Goal: Check status: Check status

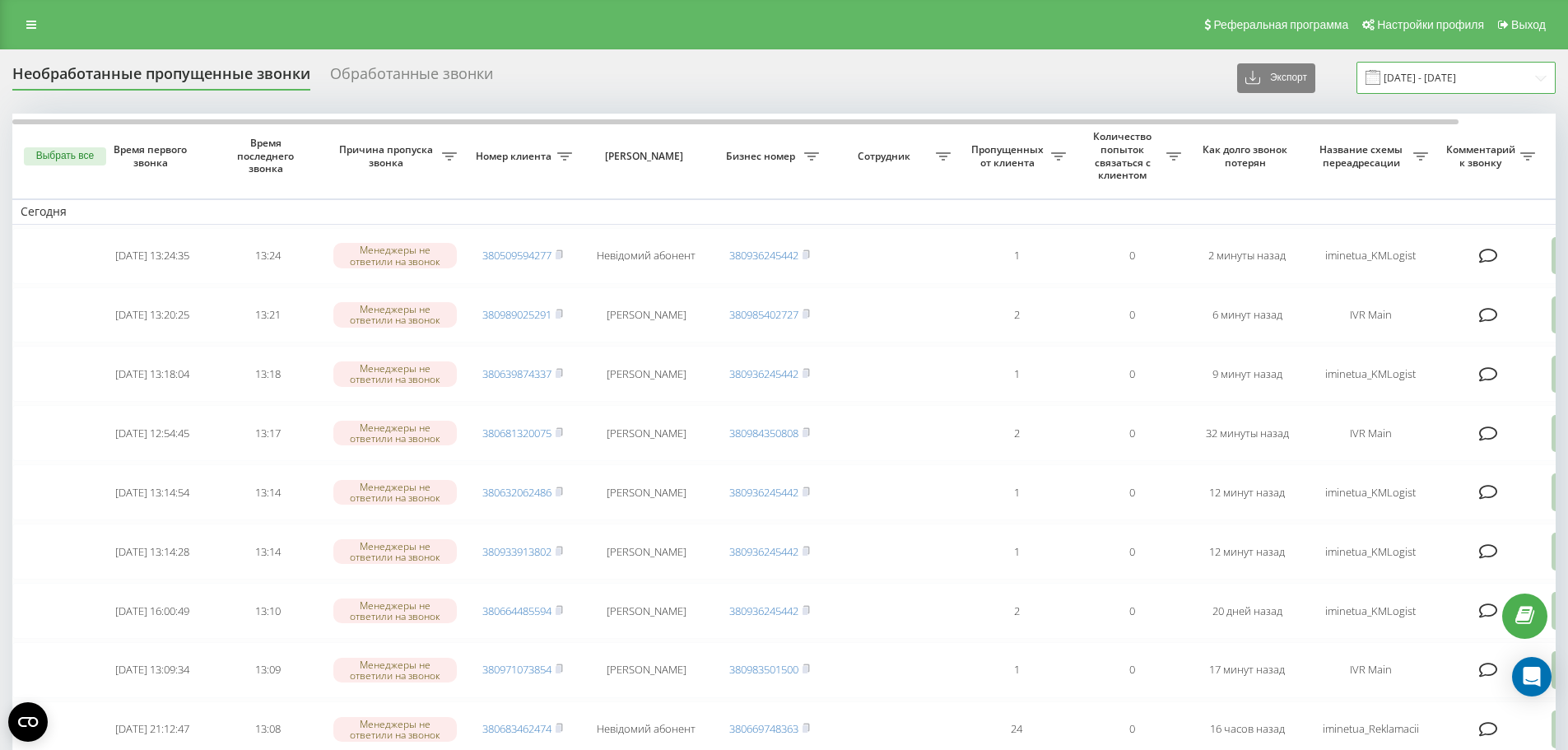
click at [1419, 82] on input "[DATE] - [DATE]" at bounding box center [1456, 78] width 199 height 32
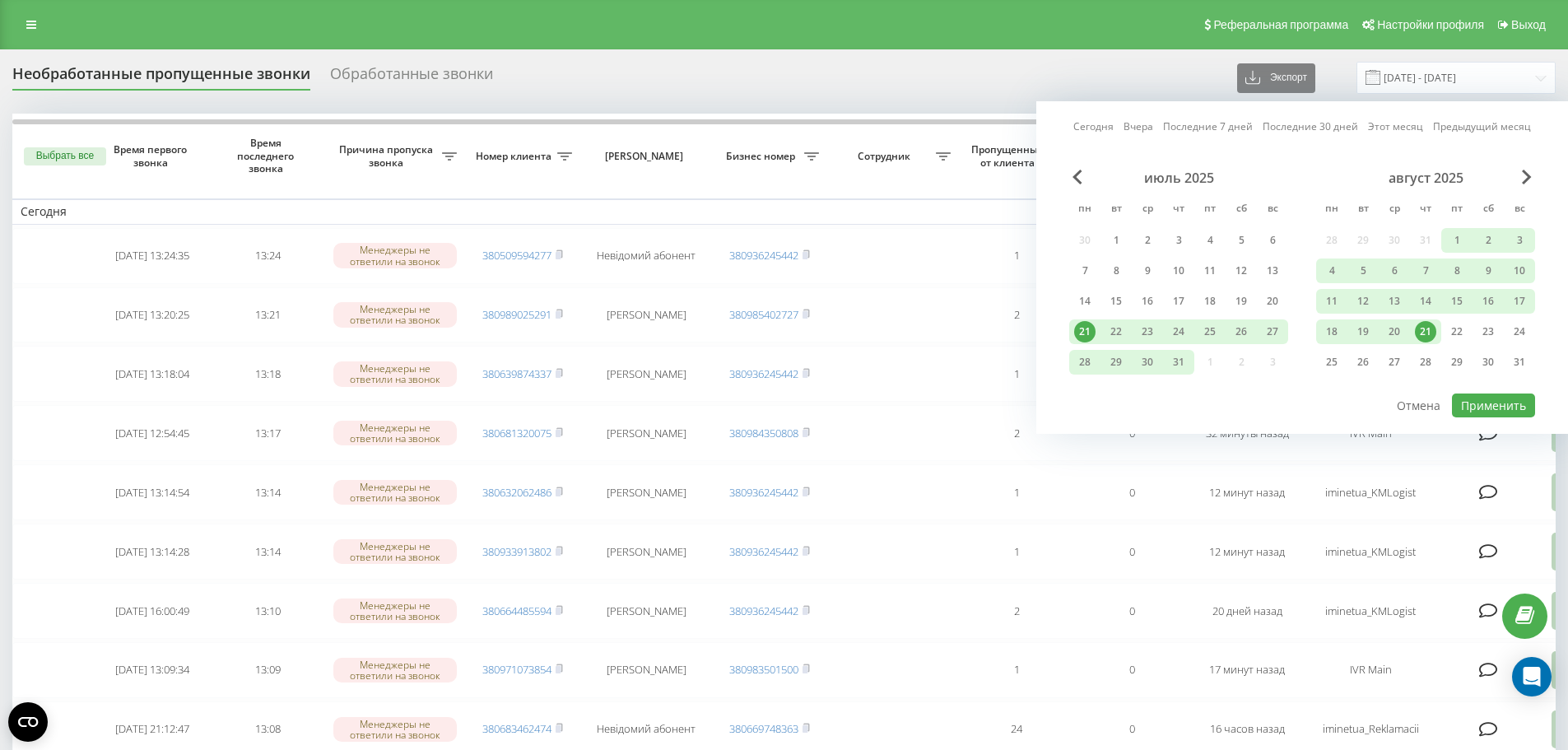
click at [1426, 330] on div "21" at bounding box center [1426, 332] width 21 height 21
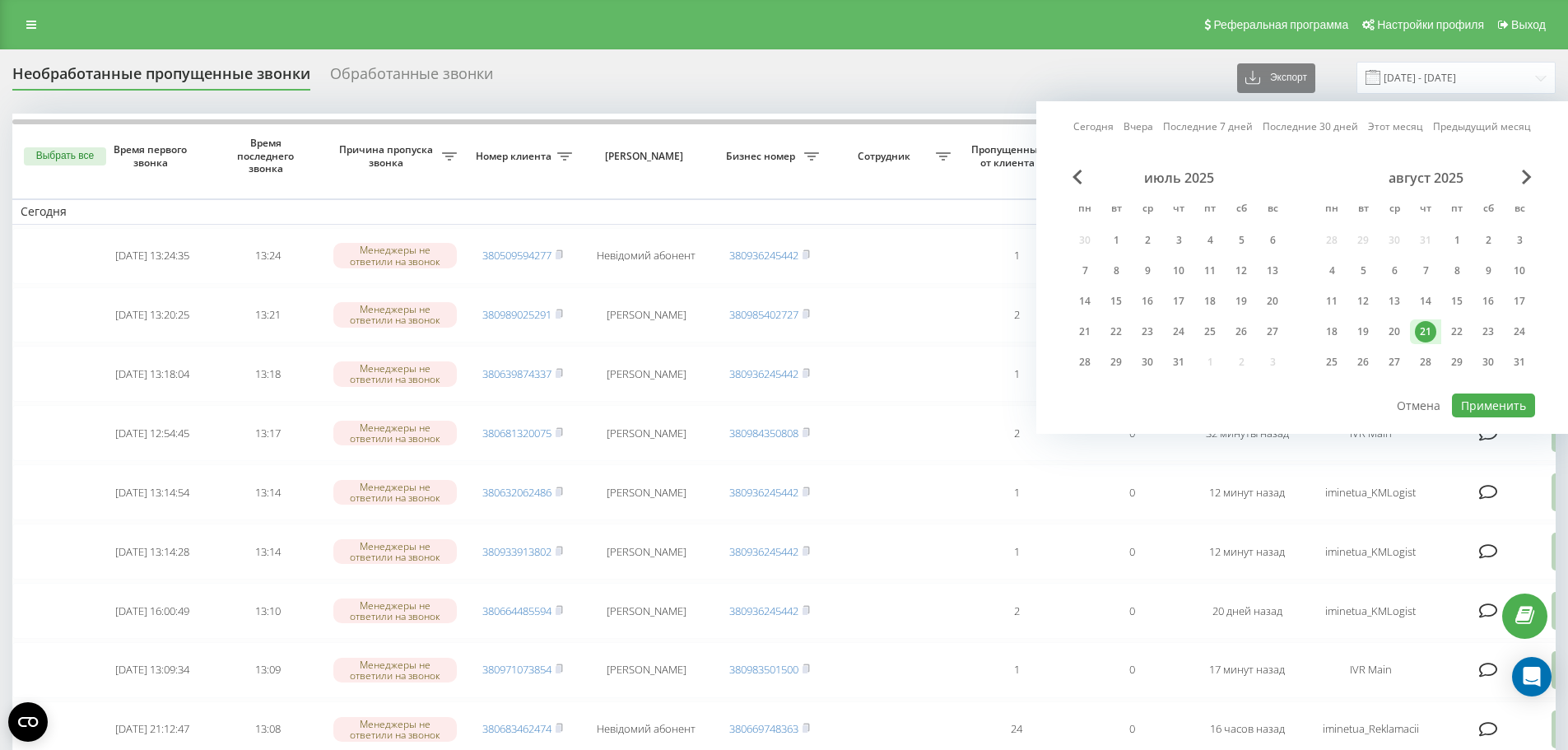
click at [1426, 330] on div "21" at bounding box center [1426, 332] width 21 height 21
click at [1471, 407] on button "Применить" at bounding box center [1493, 405] width 83 height 24
type input "21.08.2025 - 21.08.2025"
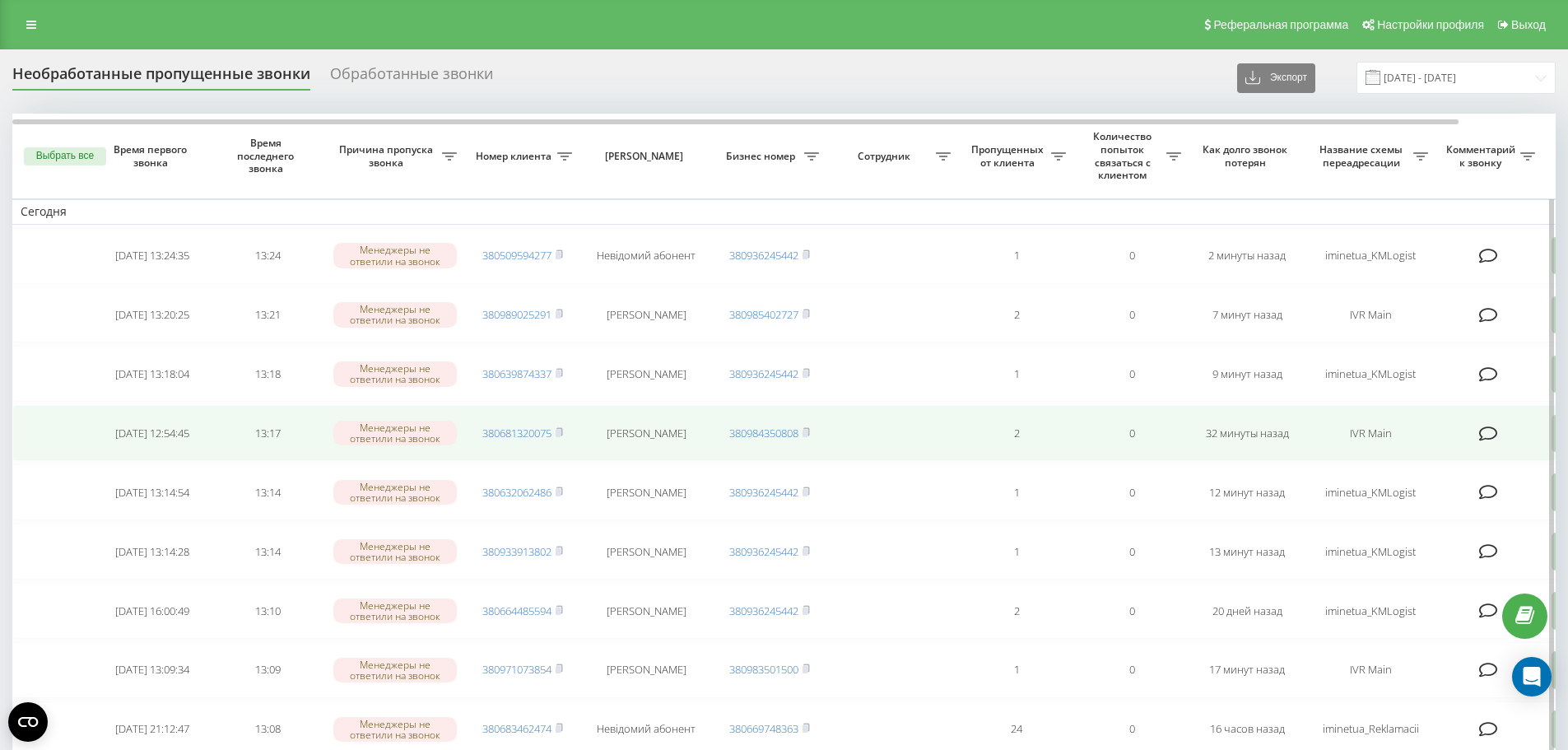
click at [557, 430] on span "380681320075" at bounding box center [522, 432] width 81 height 15
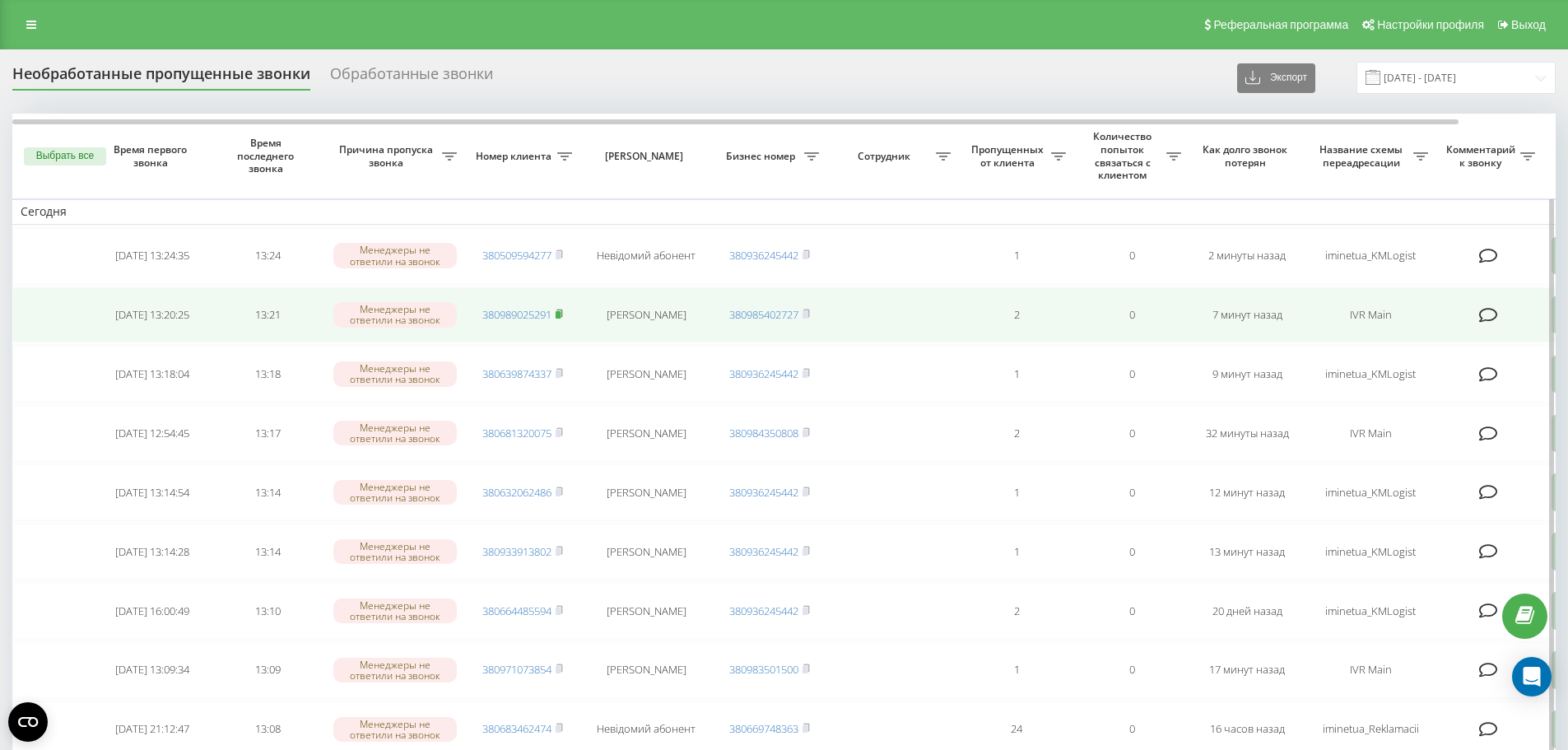
click at [560, 311] on icon at bounding box center [559, 313] width 7 height 10
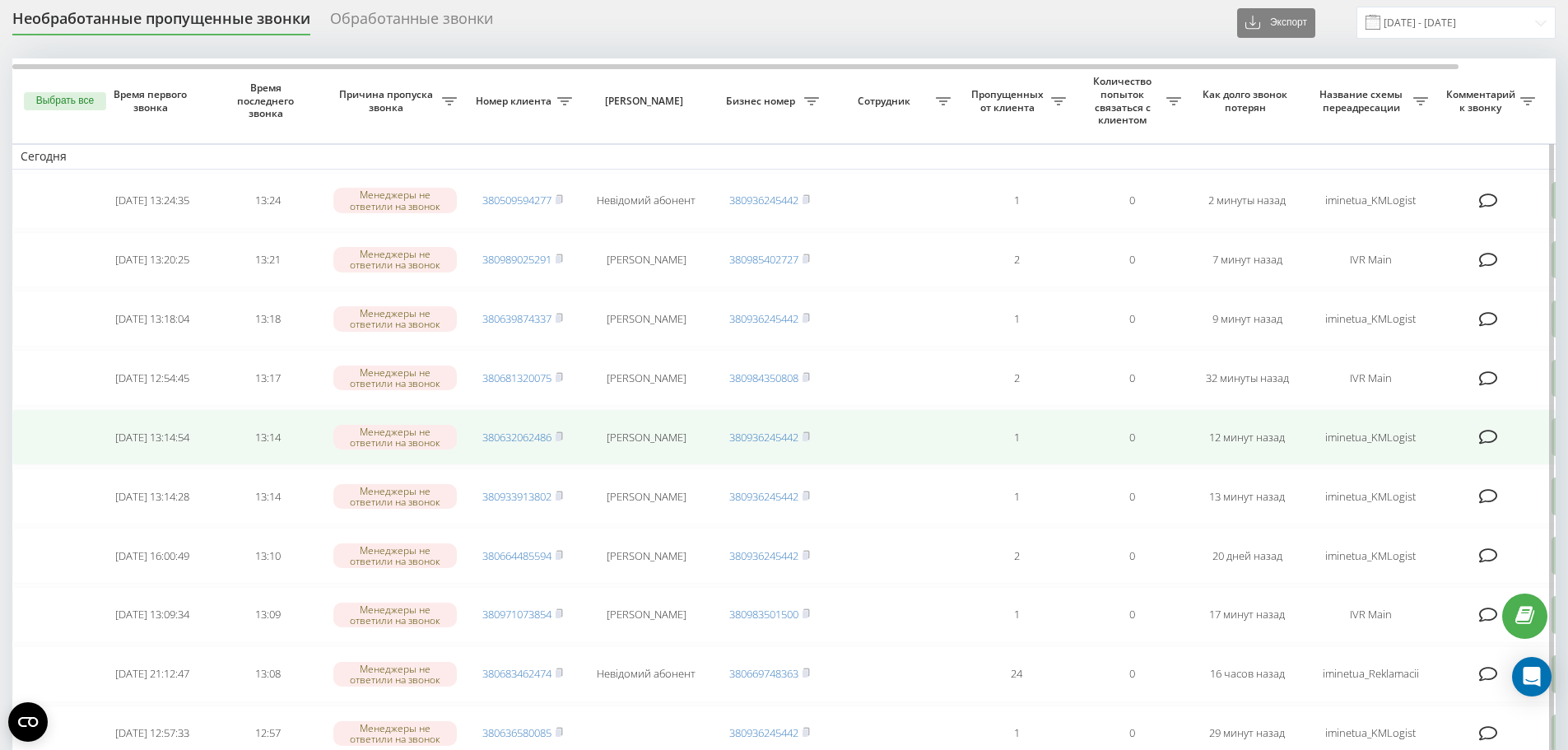
scroll to position [83, 0]
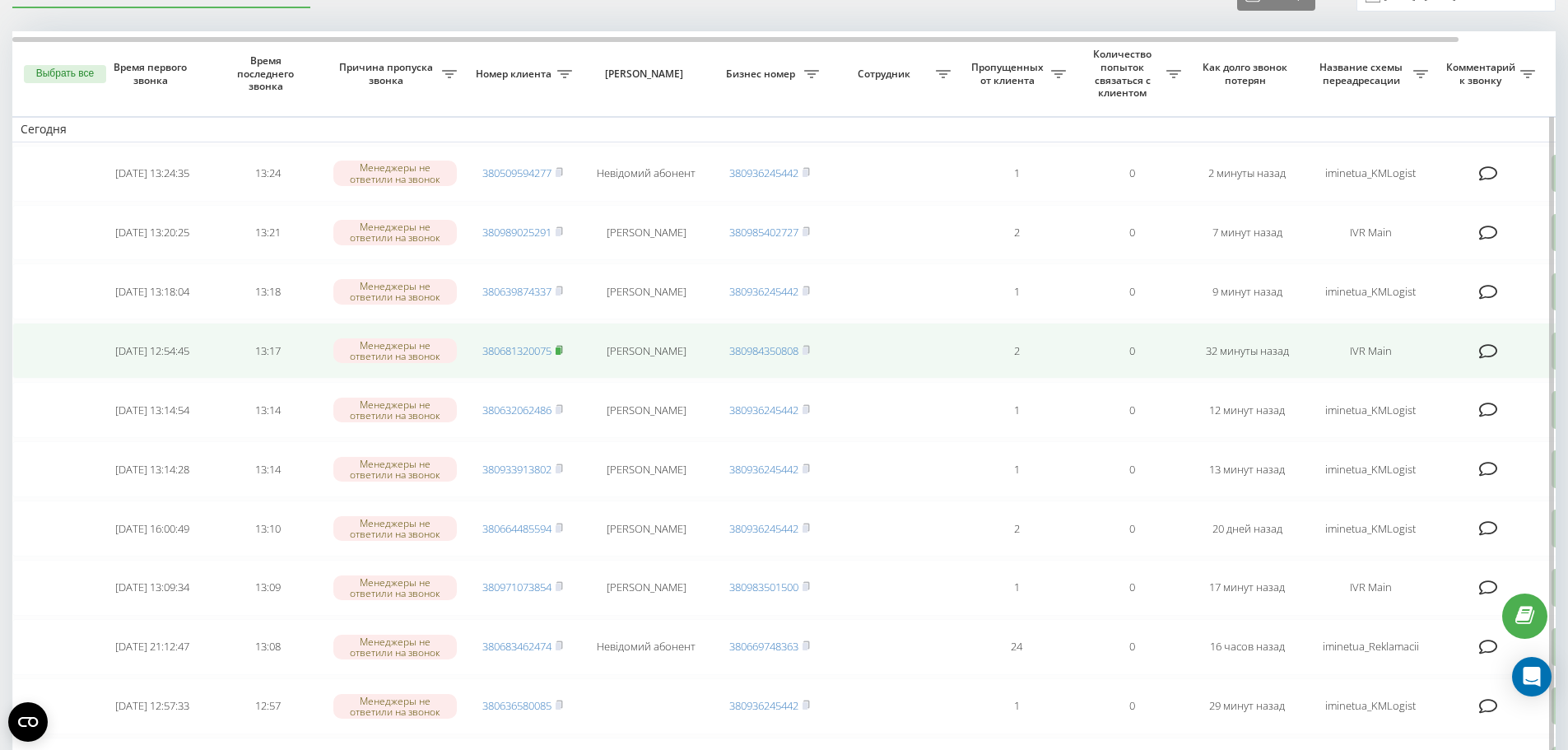
click at [559, 348] on rect at bounding box center [558, 351] width 5 height 7
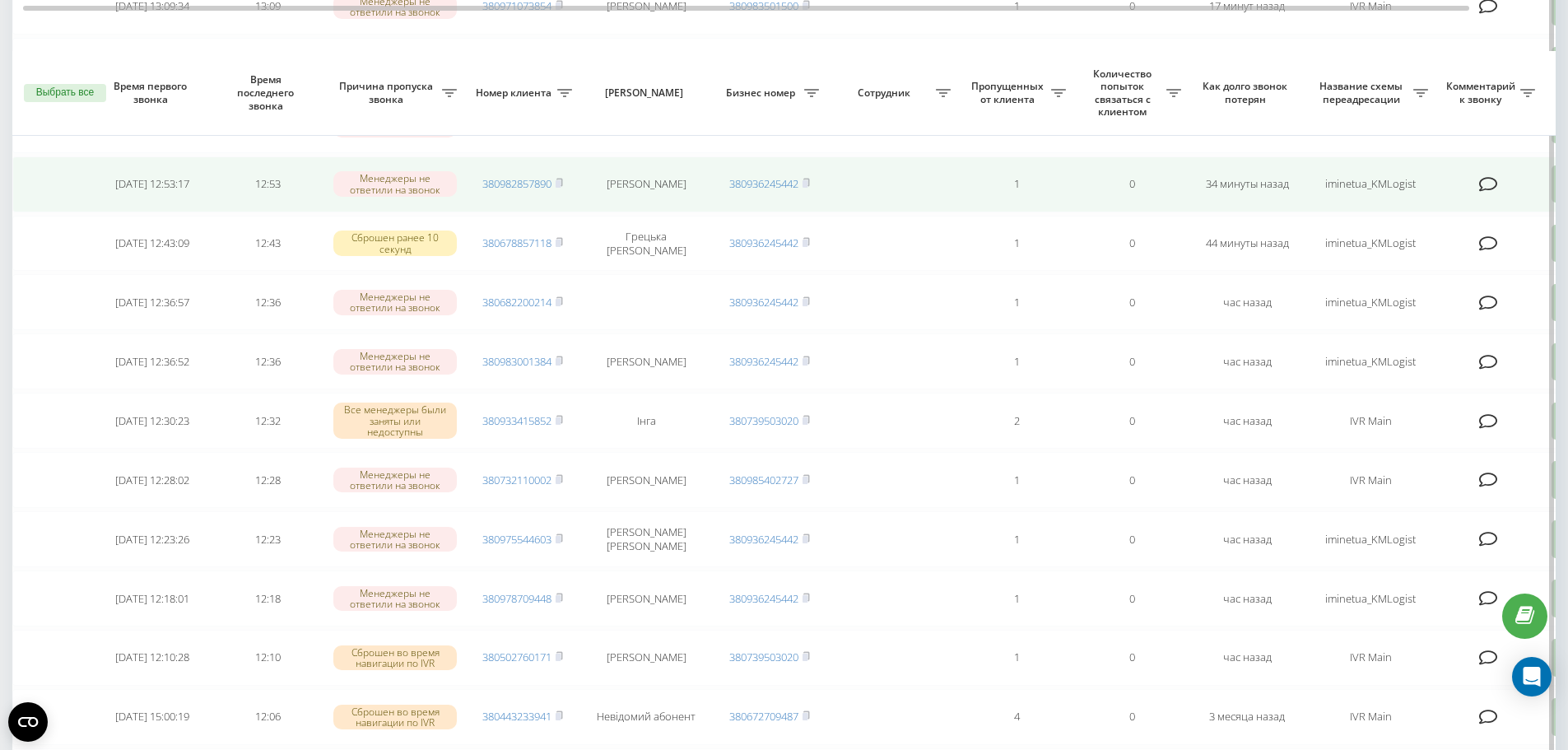
scroll to position [740, 0]
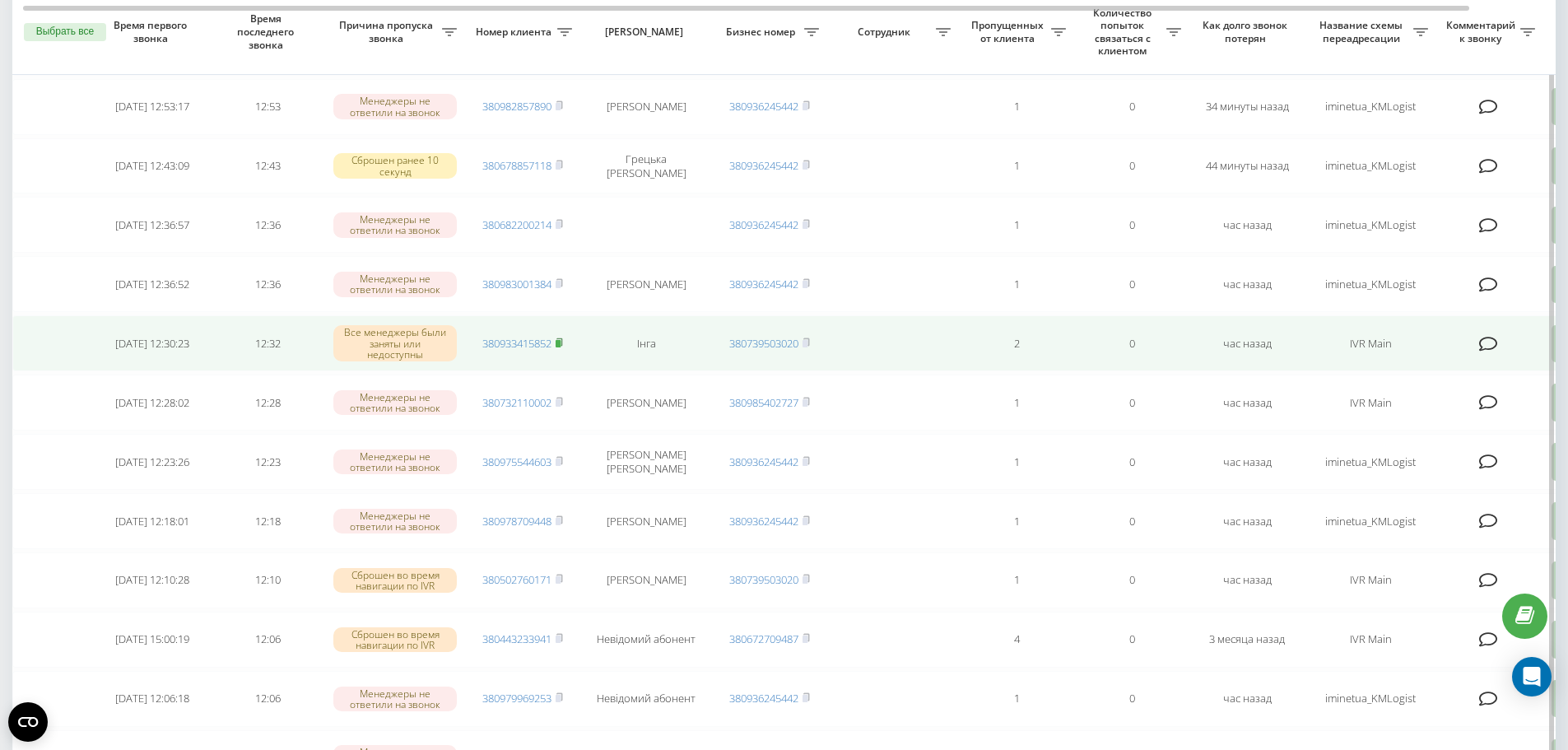
click at [560, 341] on rect at bounding box center [558, 343] width 5 height 7
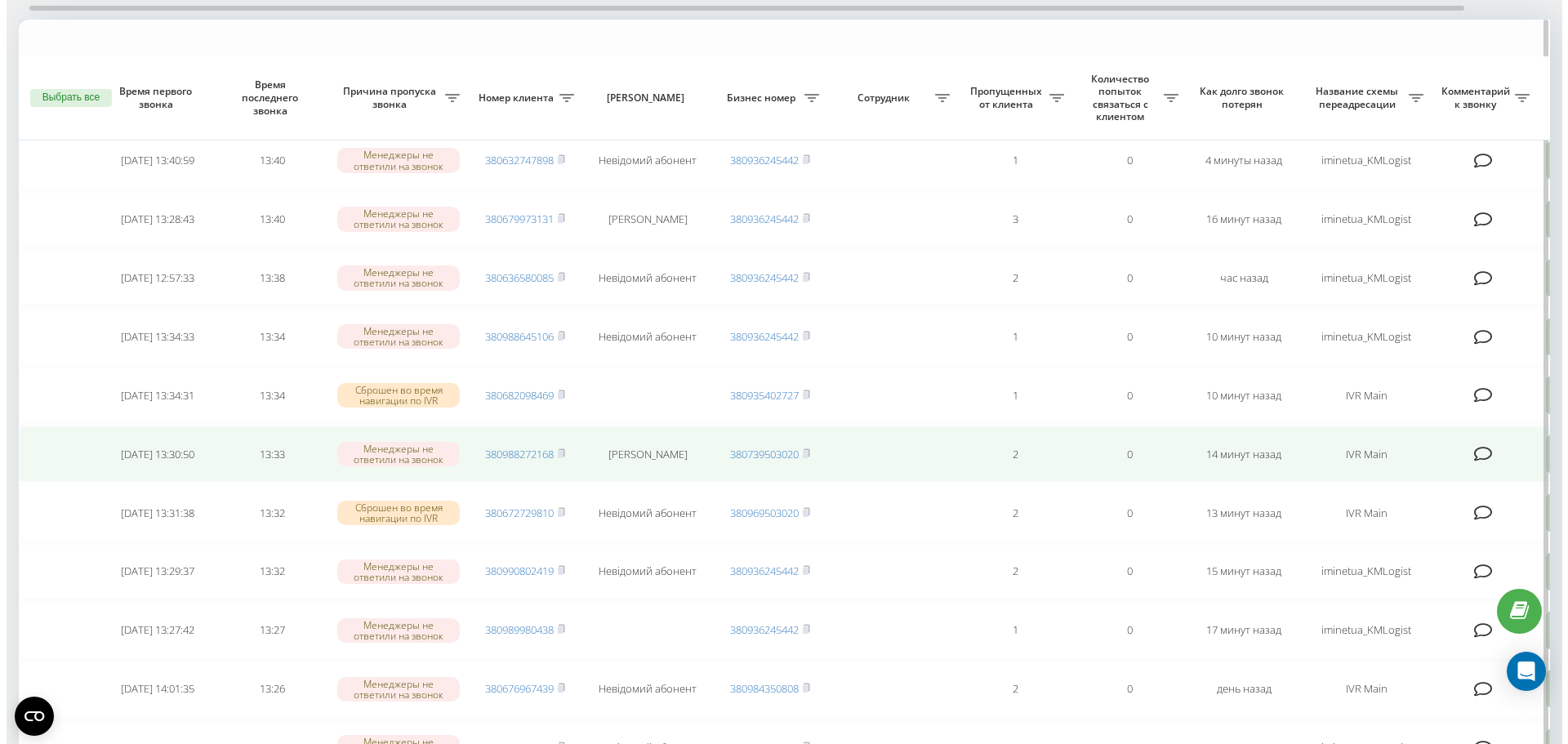
scroll to position [163, 0]
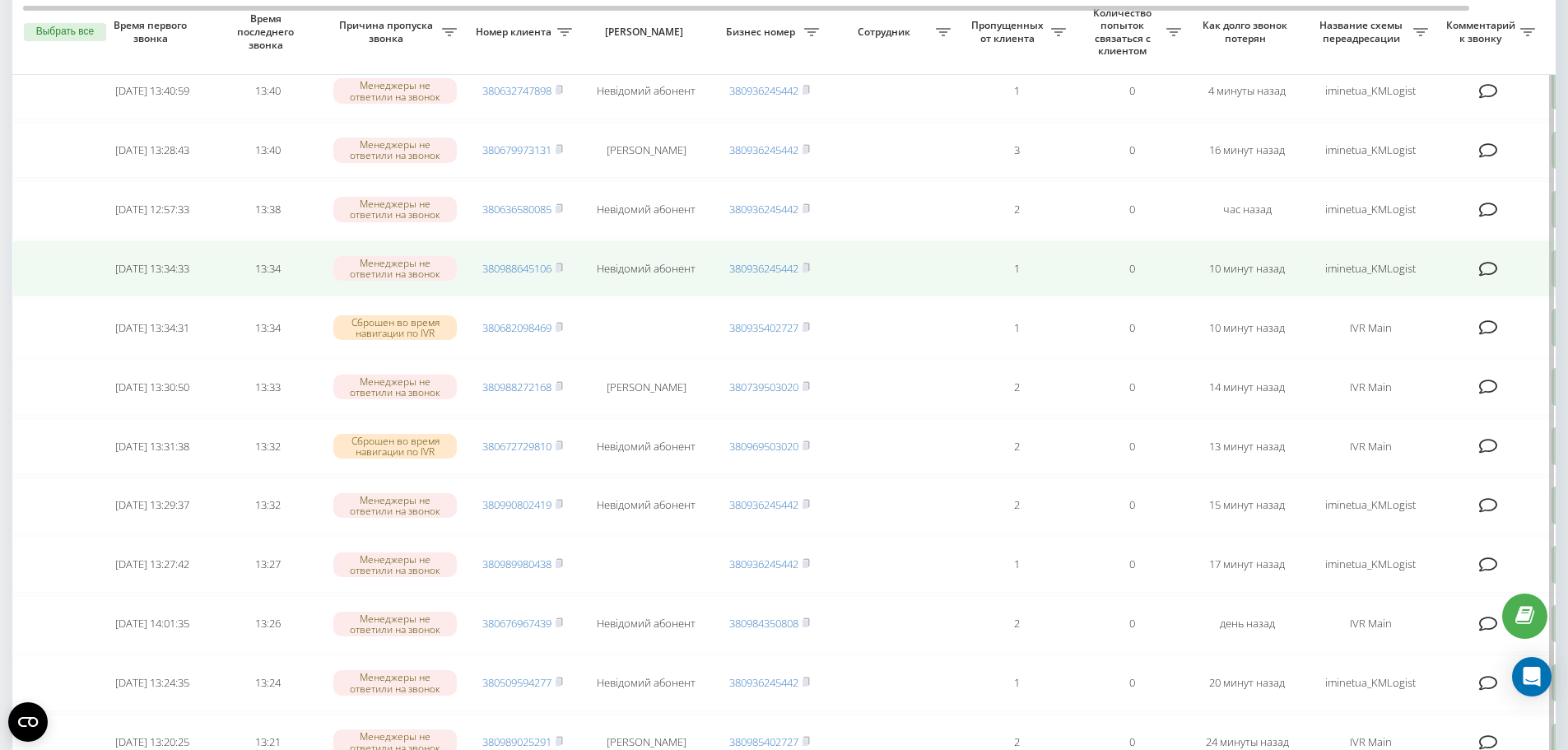
click at [1492, 267] on icon at bounding box center [1488, 269] width 19 height 17
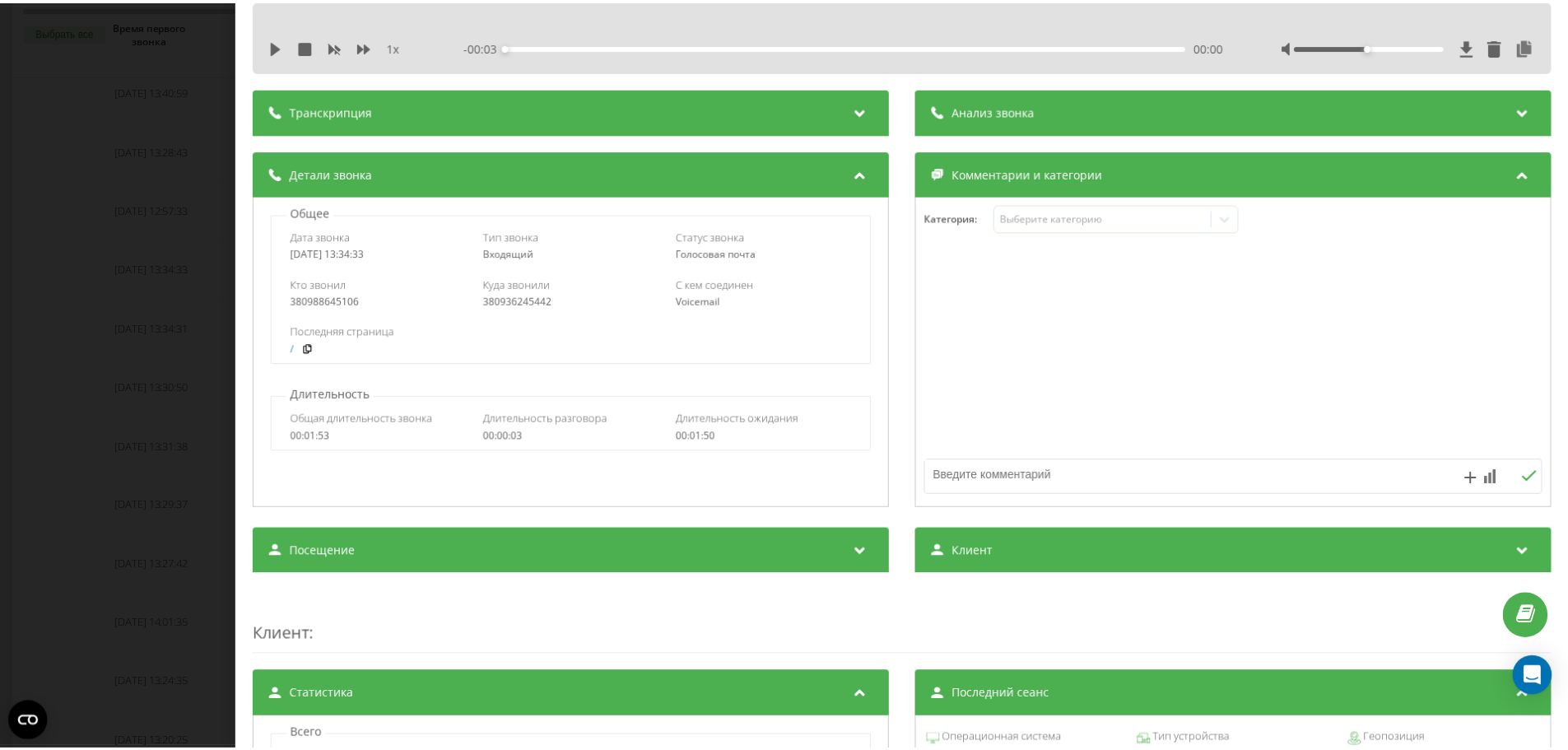
scroll to position [27, 0]
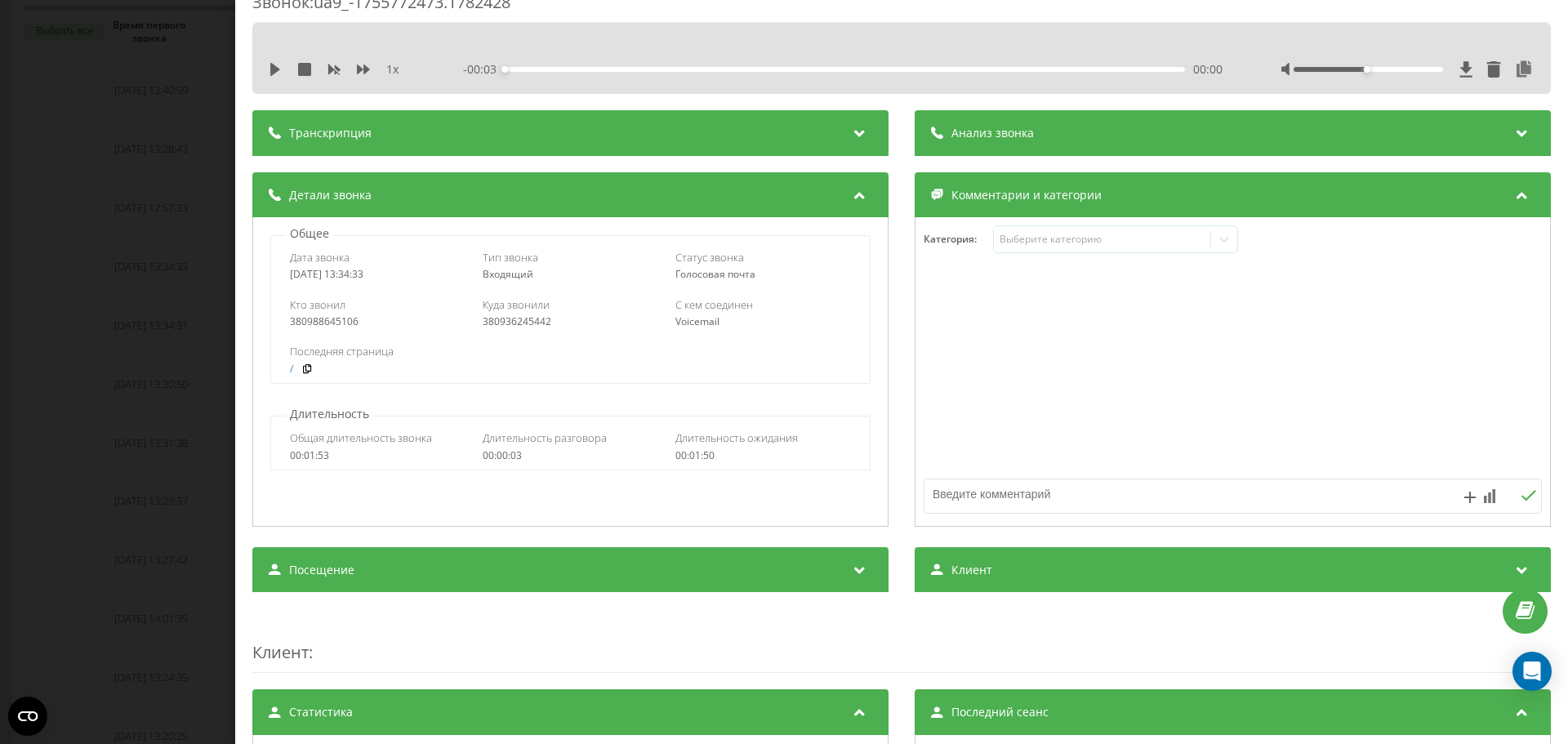
click at [125, 298] on div "Звонок : ua9_-1755772473.1782428 1 x - 00:03 00:00 00:00 Транскрипция Для анали…" at bounding box center [784, 372] width 1568 height 744
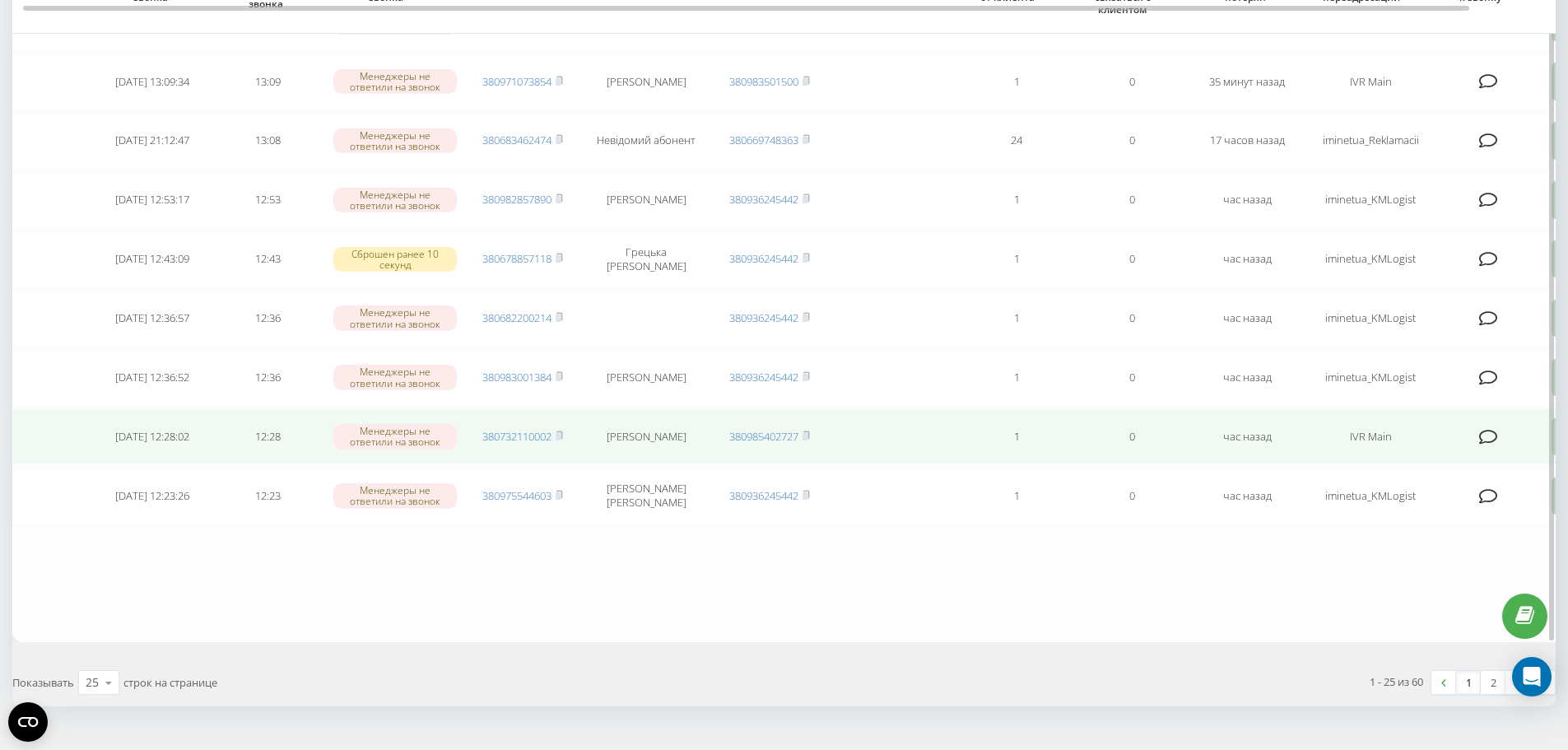
scroll to position [1214, 0]
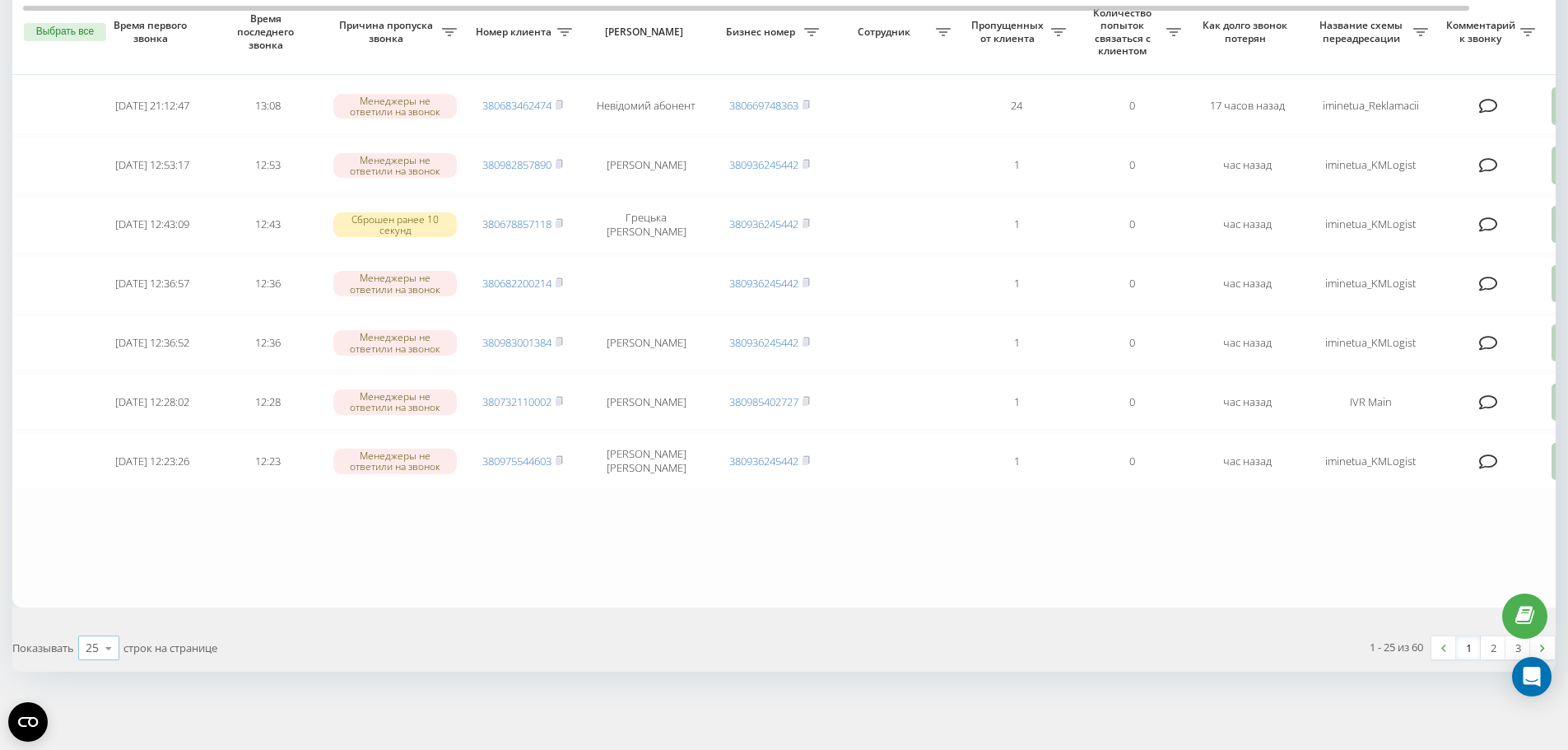
click at [97, 659] on icon at bounding box center [108, 648] width 25 height 32
click at [98, 627] on span "100" at bounding box center [95, 624] width 20 height 16
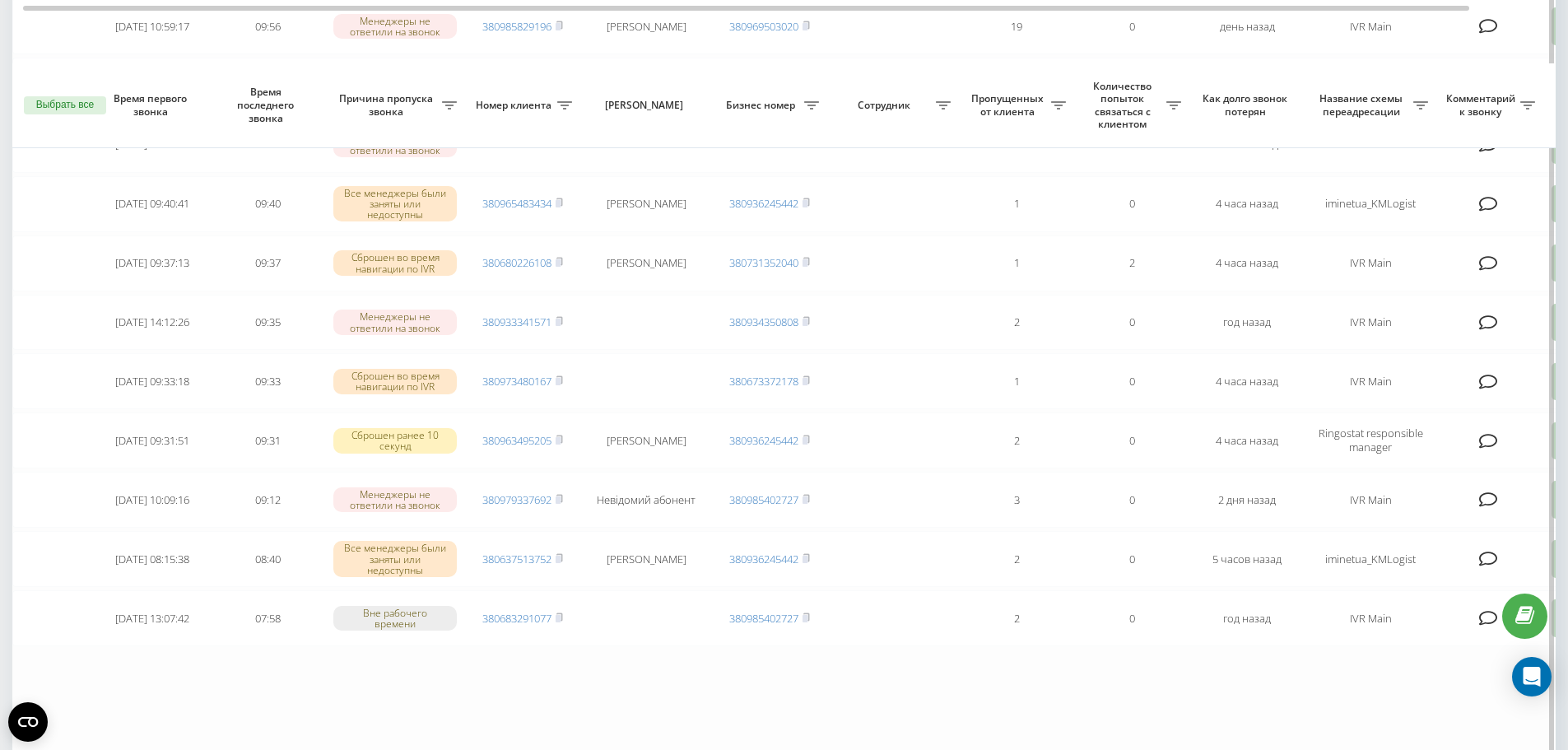
scroll to position [3121, 0]
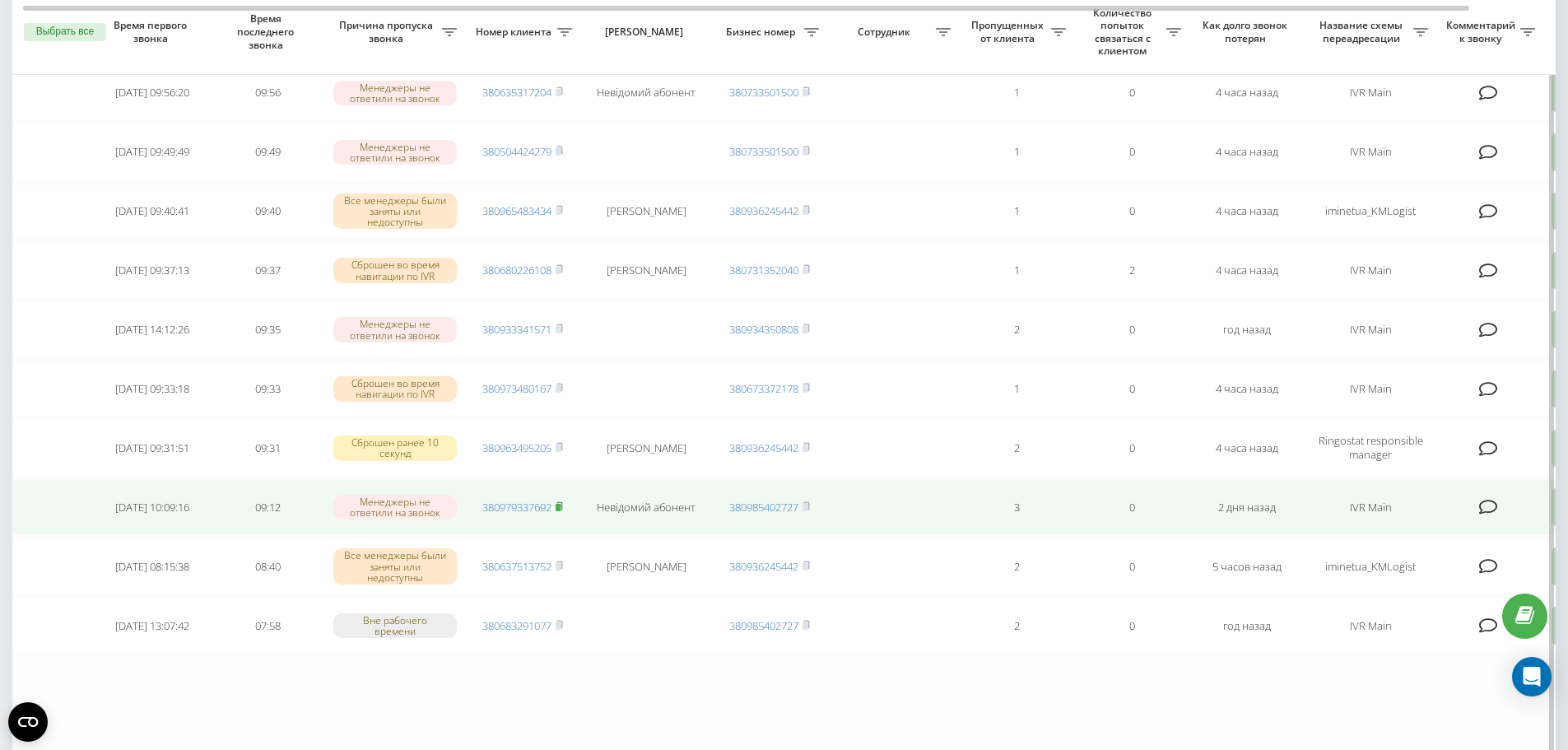
click at [560, 507] on rect at bounding box center [558, 507] width 5 height 7
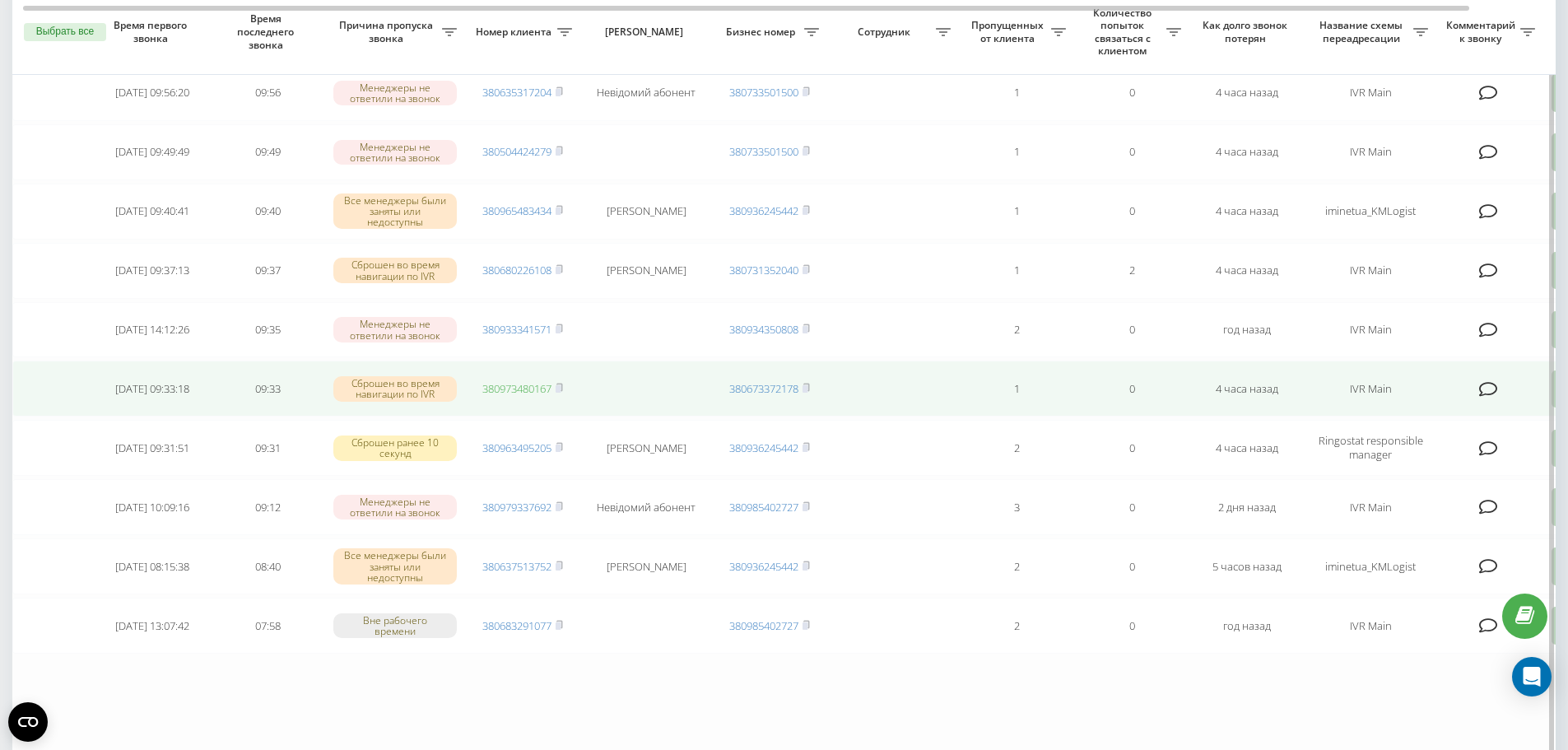
scroll to position [3039, 0]
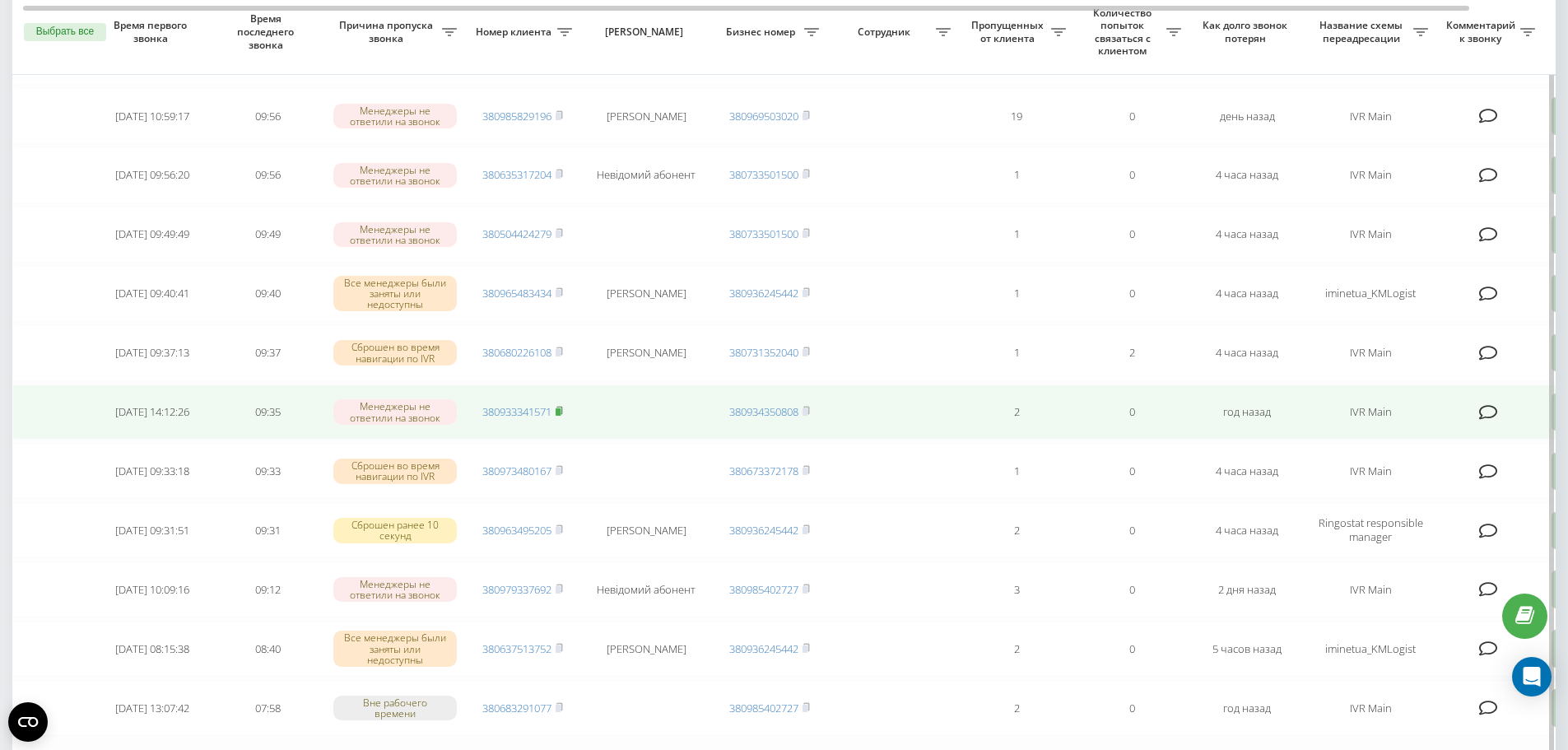
click at [560, 411] on rect at bounding box center [558, 412] width 5 height 7
click at [563, 409] on icon at bounding box center [559, 410] width 7 height 10
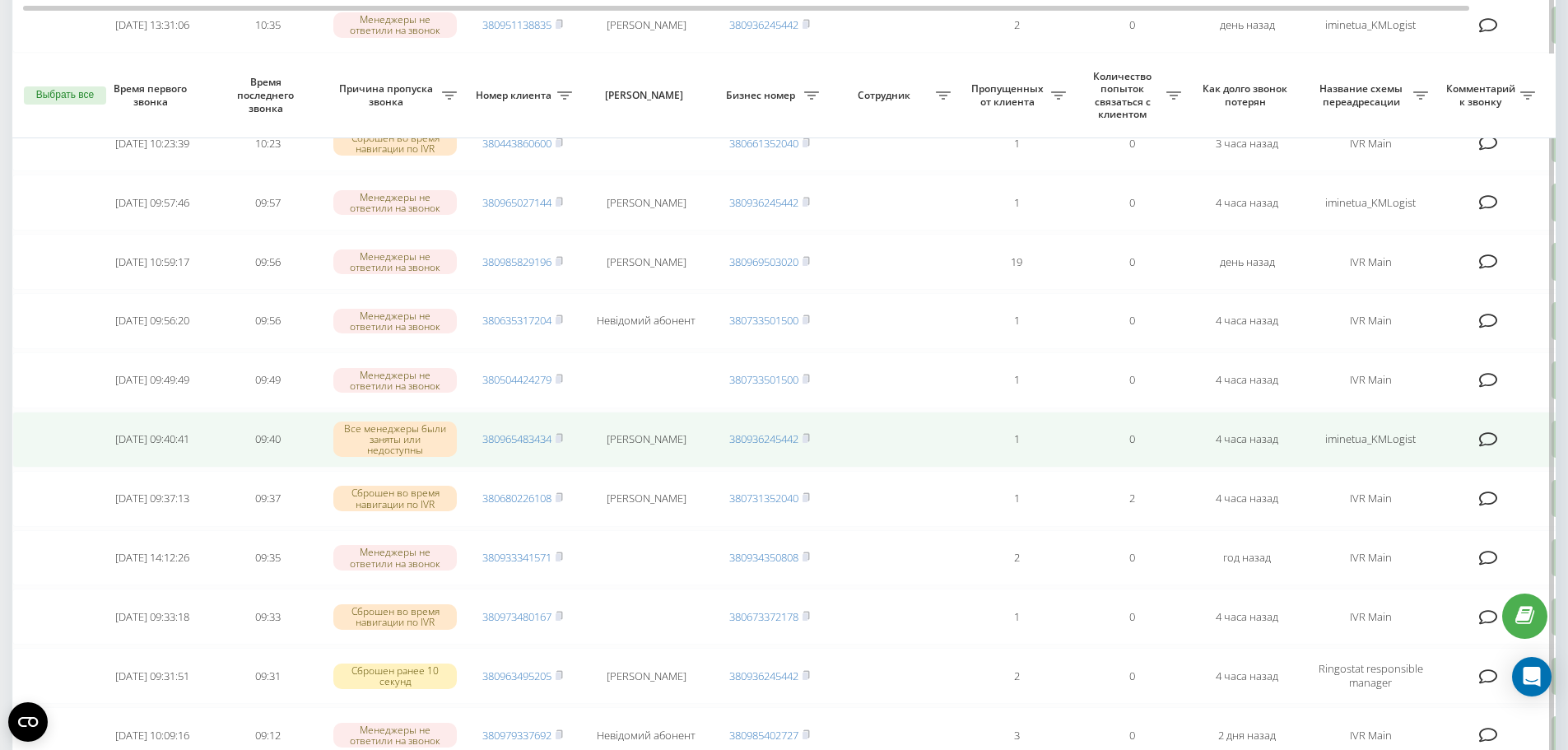
scroll to position [2874, 0]
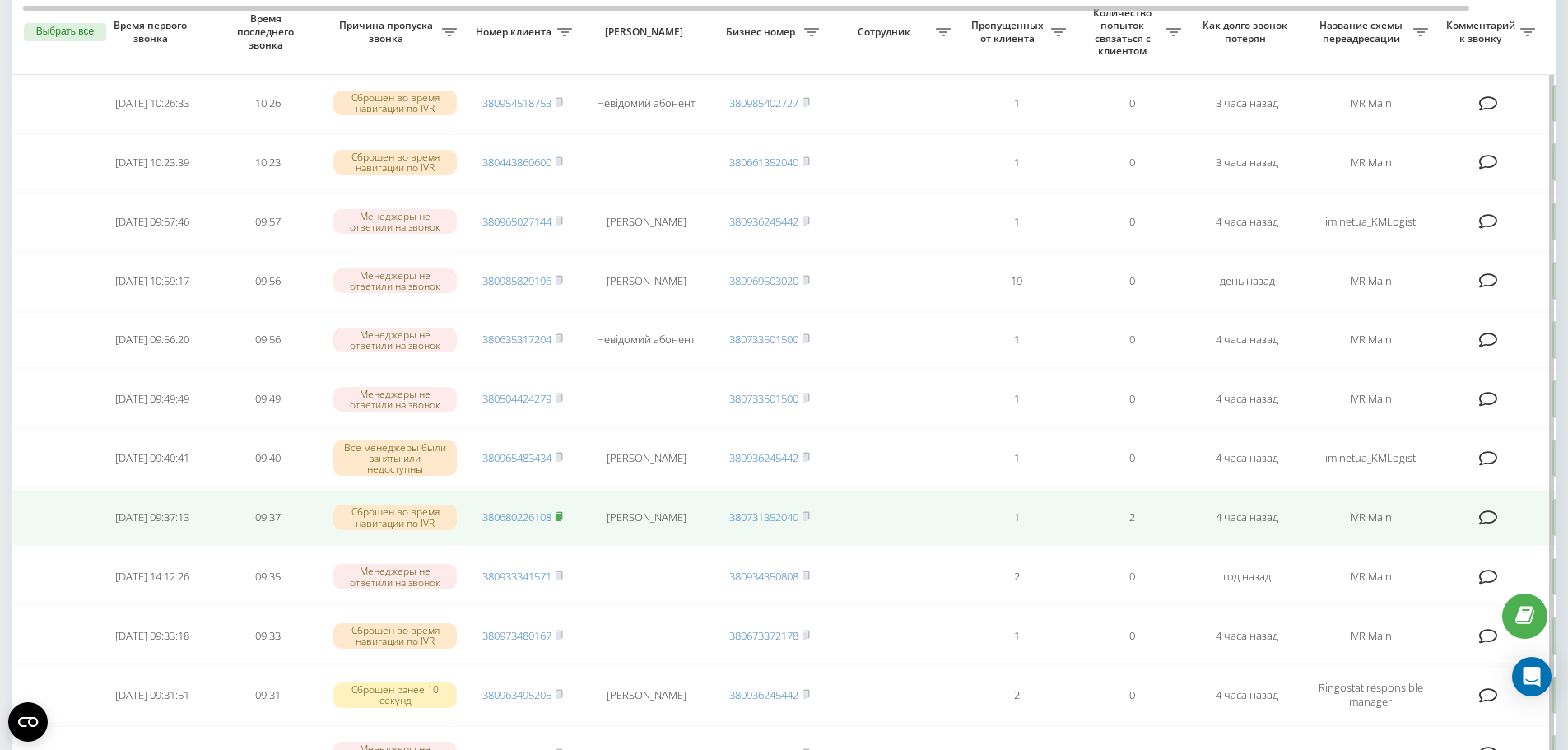
click at [562, 513] on icon at bounding box center [559, 516] width 5 height 7
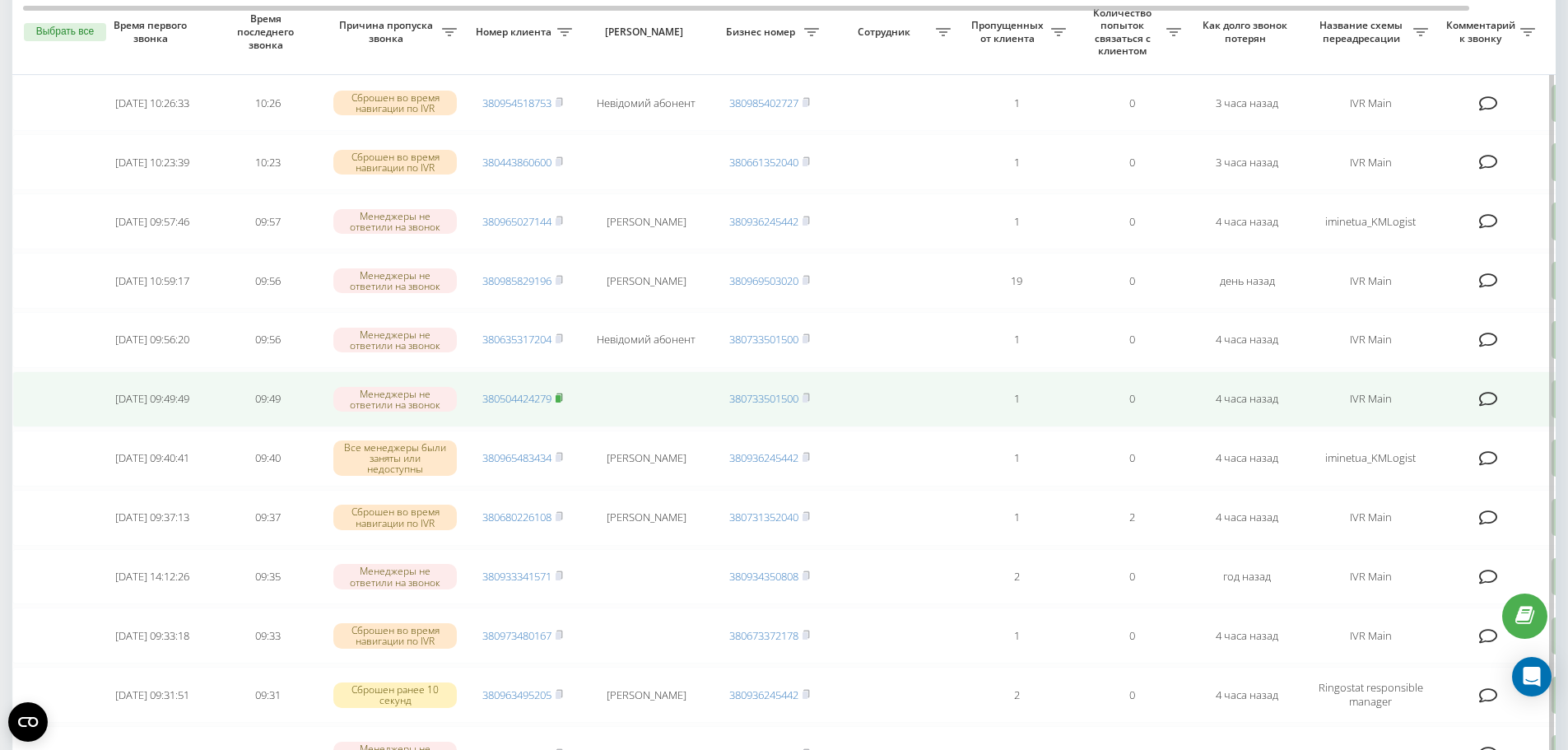
click at [562, 394] on icon at bounding box center [559, 397] width 5 height 7
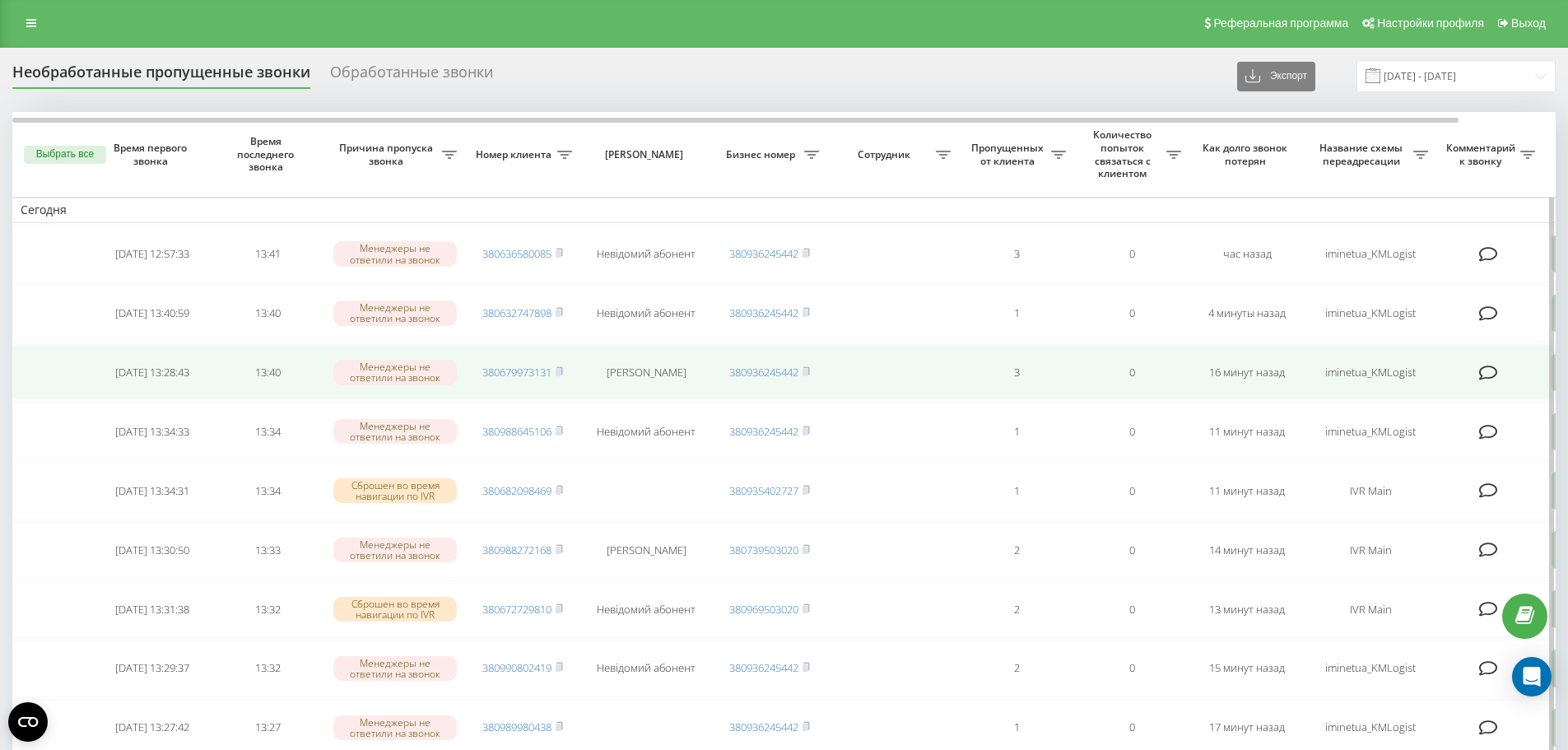
scroll to position [0, 0]
